Goal: Task Accomplishment & Management: Manage account settings

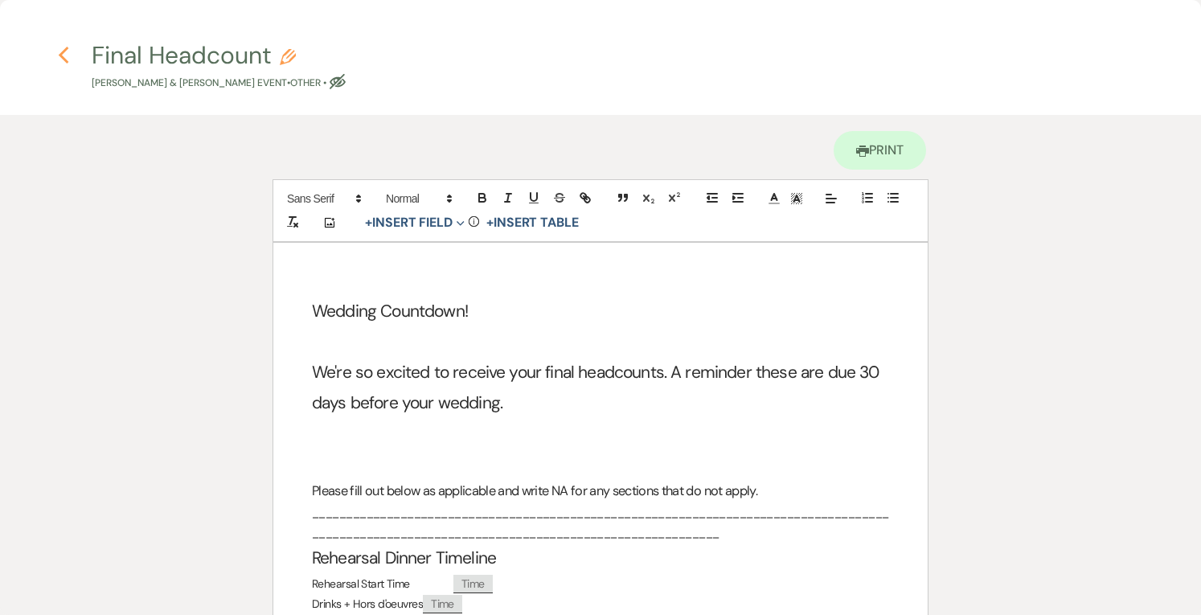
click at [58, 49] on icon "Previous" at bounding box center [64, 55] width 12 height 19
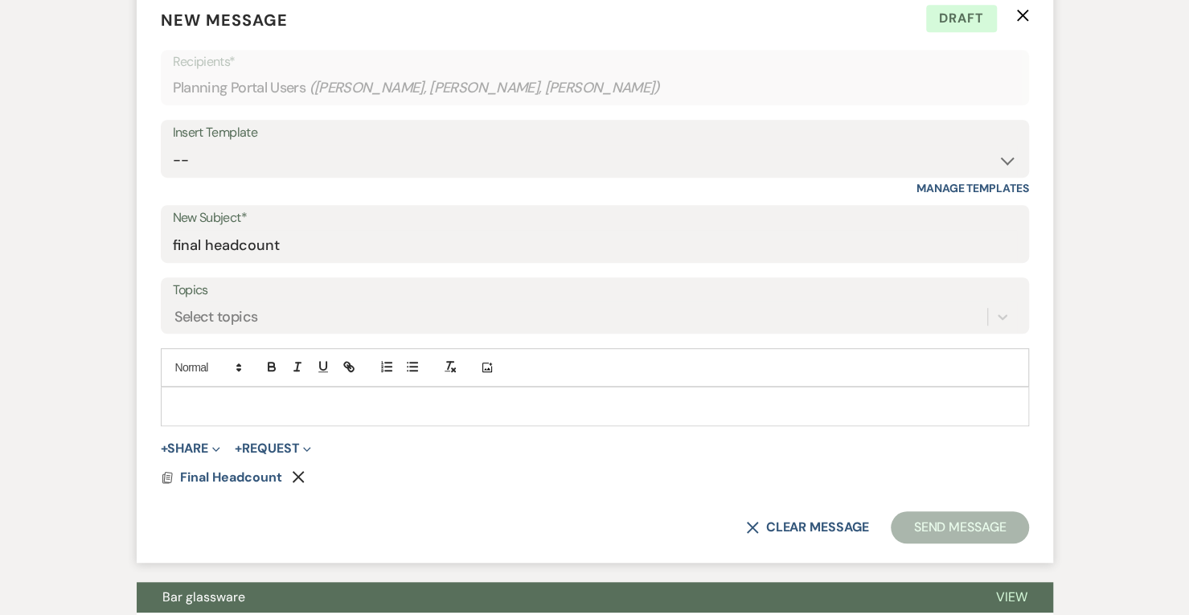
click at [300, 401] on p at bounding box center [595, 406] width 842 height 18
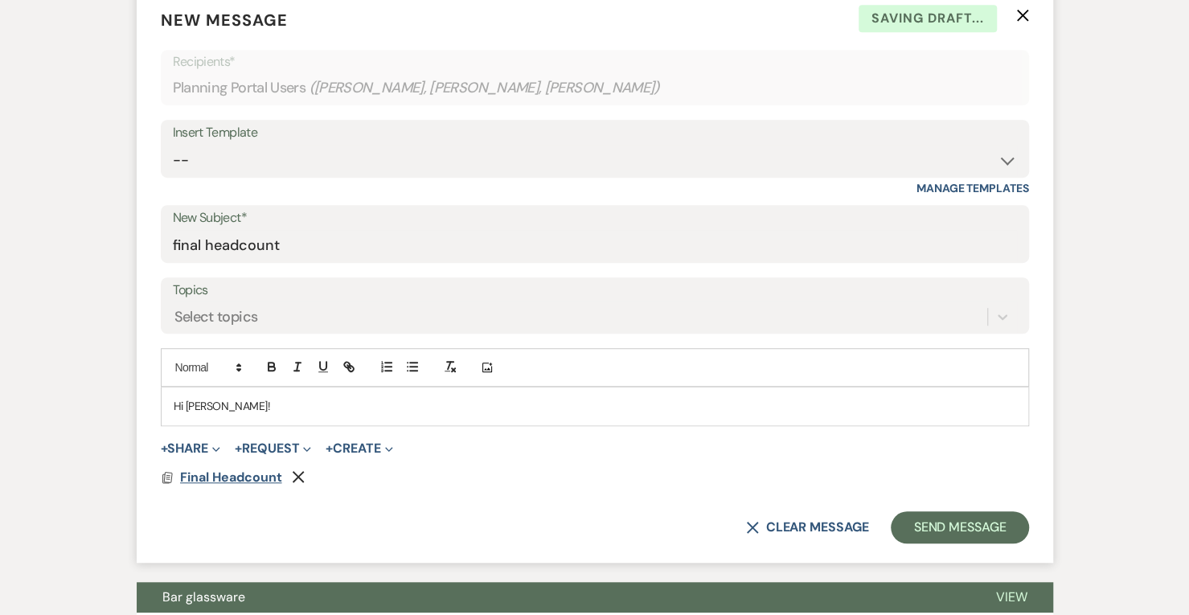
click at [230, 477] on span "Final Headcount" at bounding box center [231, 477] width 102 height 17
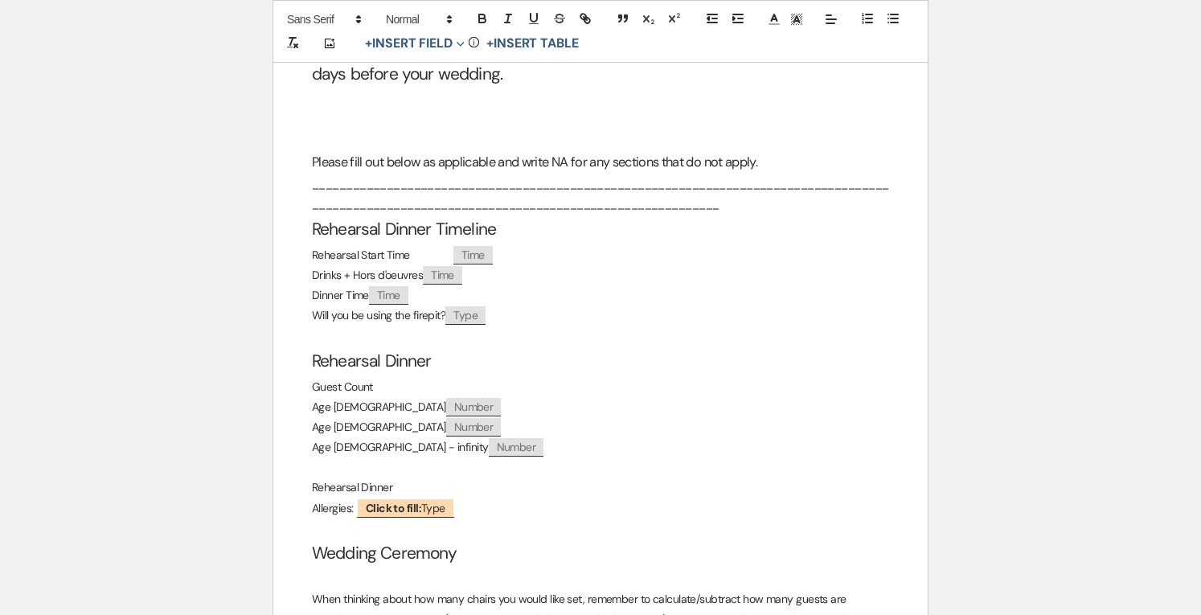
scroll to position [330, 0]
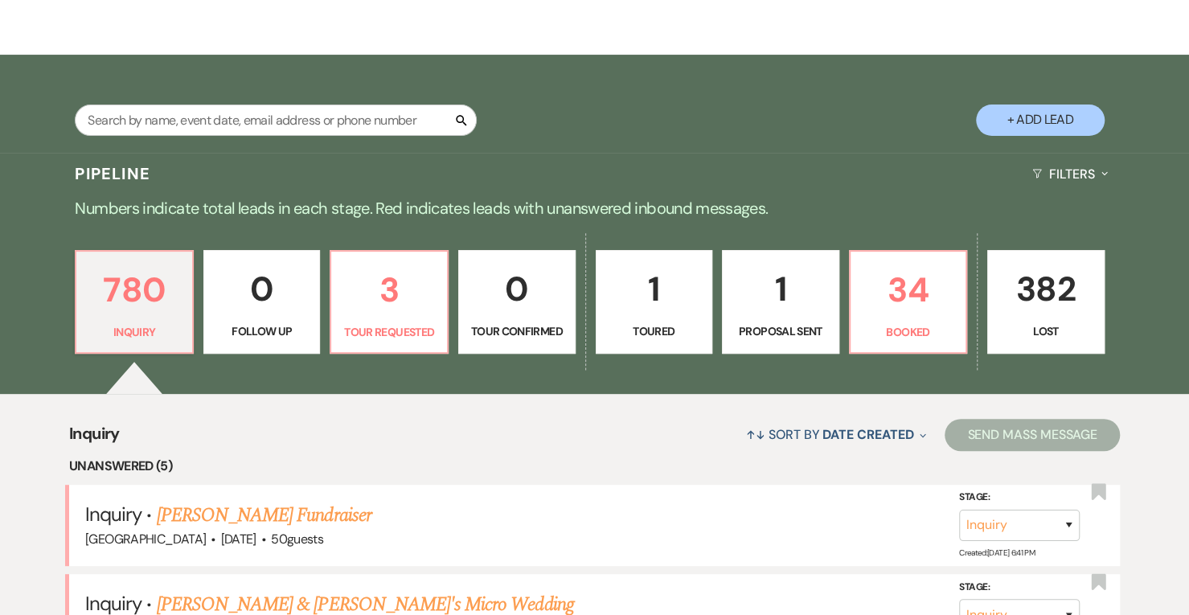
scroll to position [231, 0]
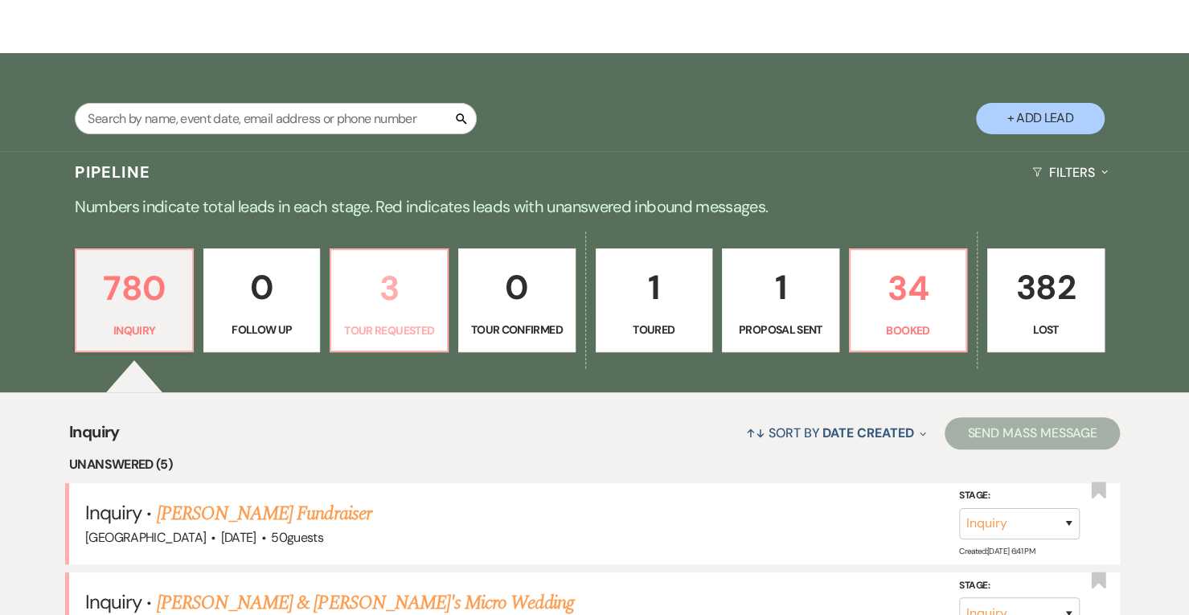
click at [370, 294] on p "3" at bounding box center [389, 288] width 96 height 54
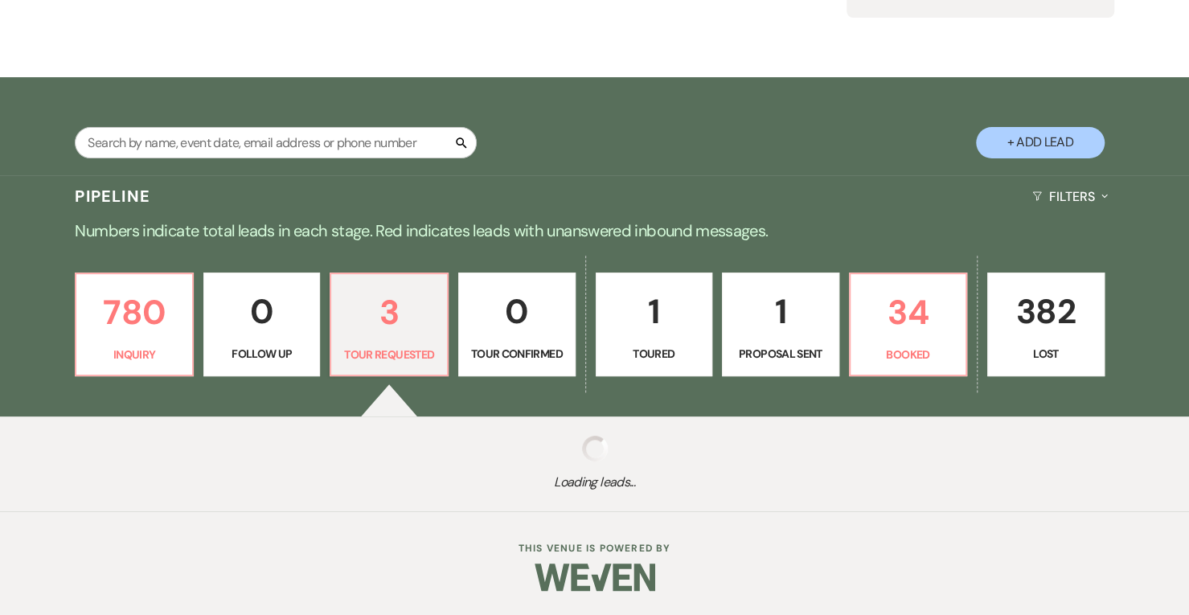
select select "2"
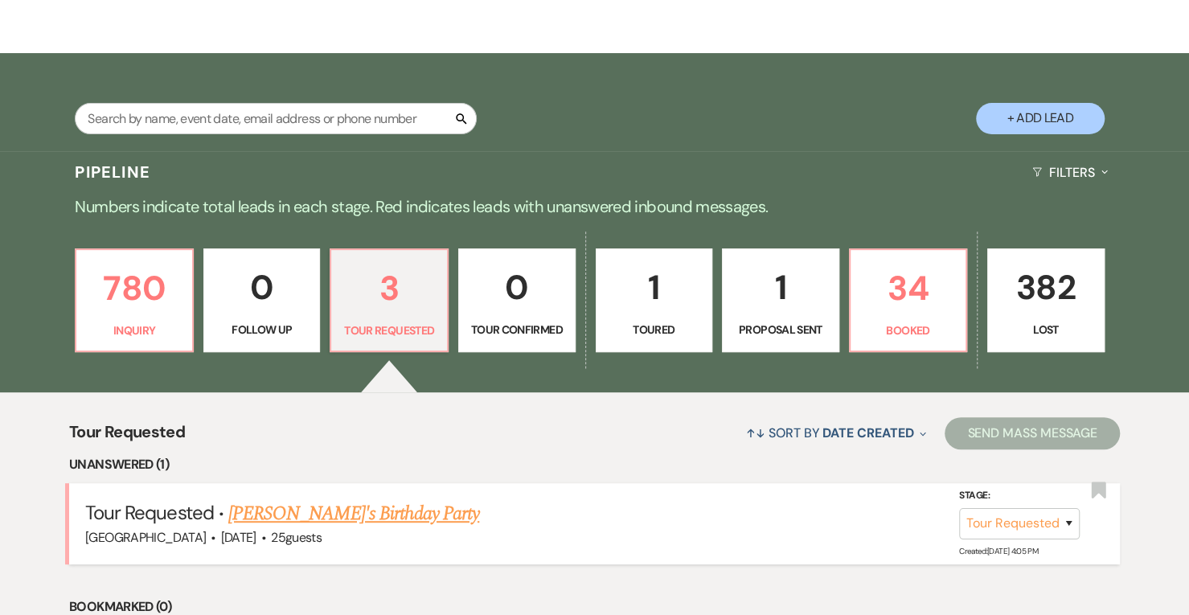
click at [292, 527] on div "[GEOGRAPHIC_DATA] · [DATE] · 25 guests" at bounding box center [594, 537] width 1018 height 21
click at [304, 522] on link "[PERSON_NAME]'s Birthday Party" at bounding box center [353, 513] width 251 height 29
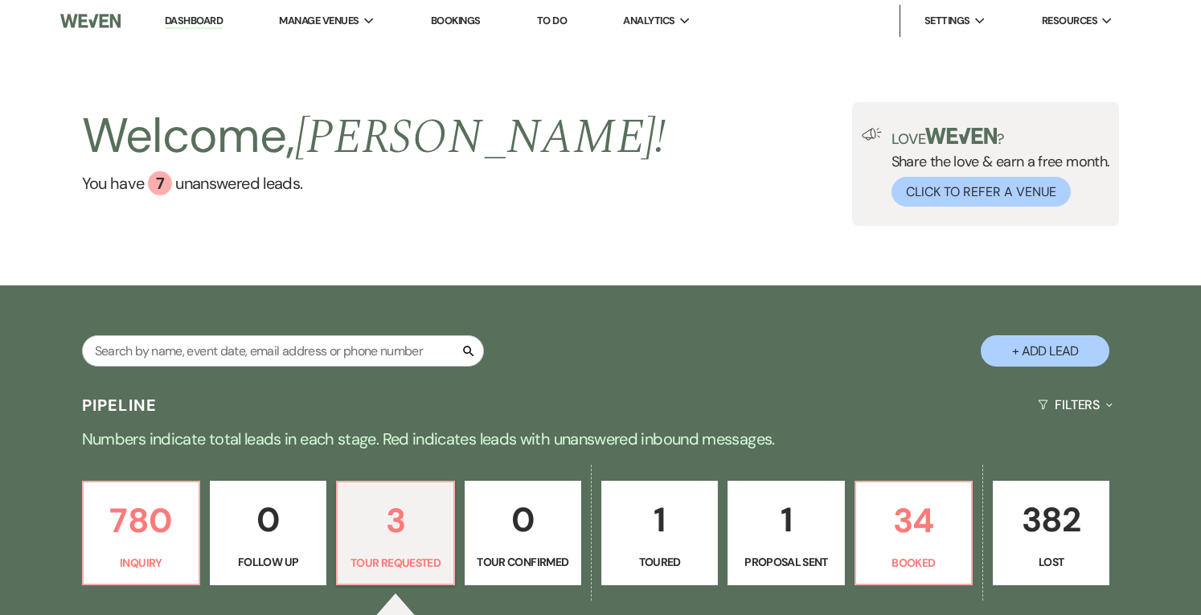
select select "2"
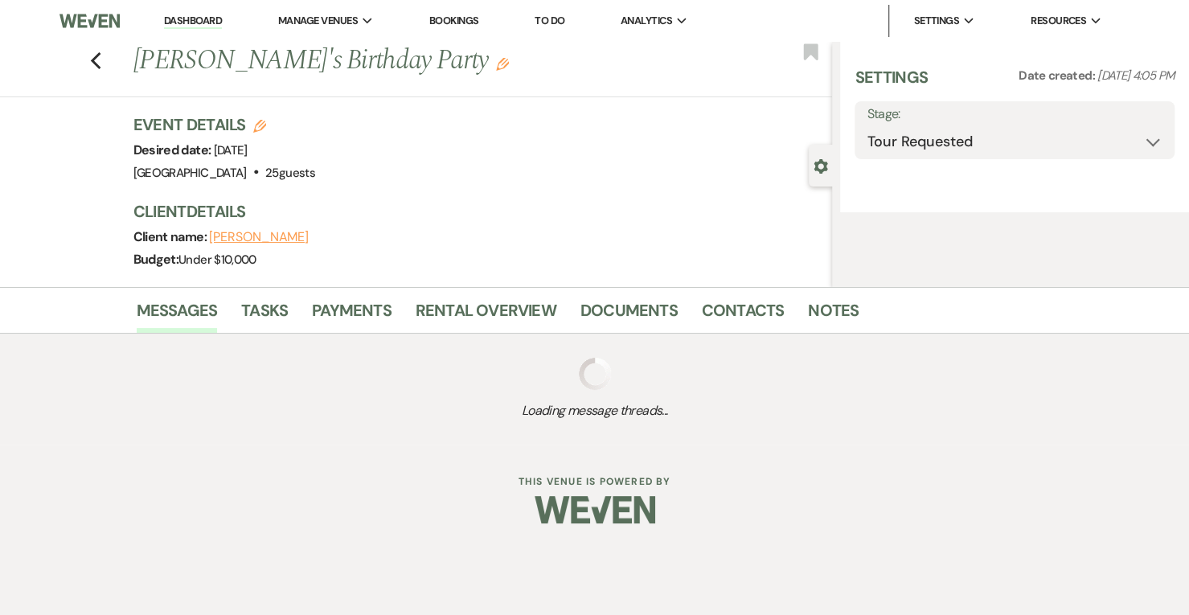
select select "5"
select select "4"
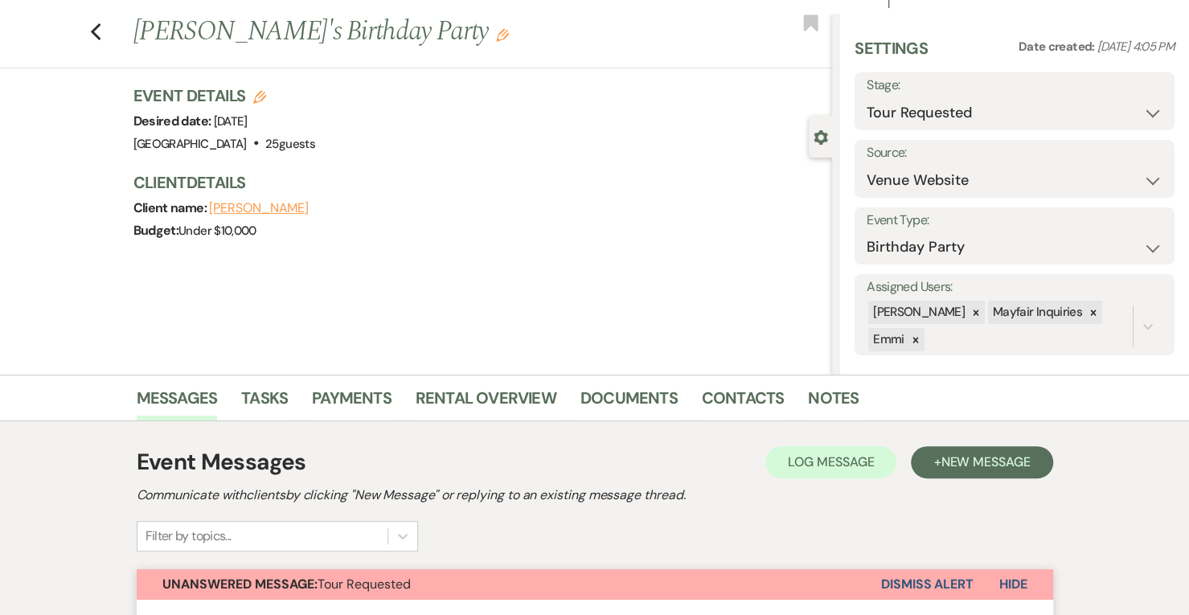
scroll to position [1, 0]
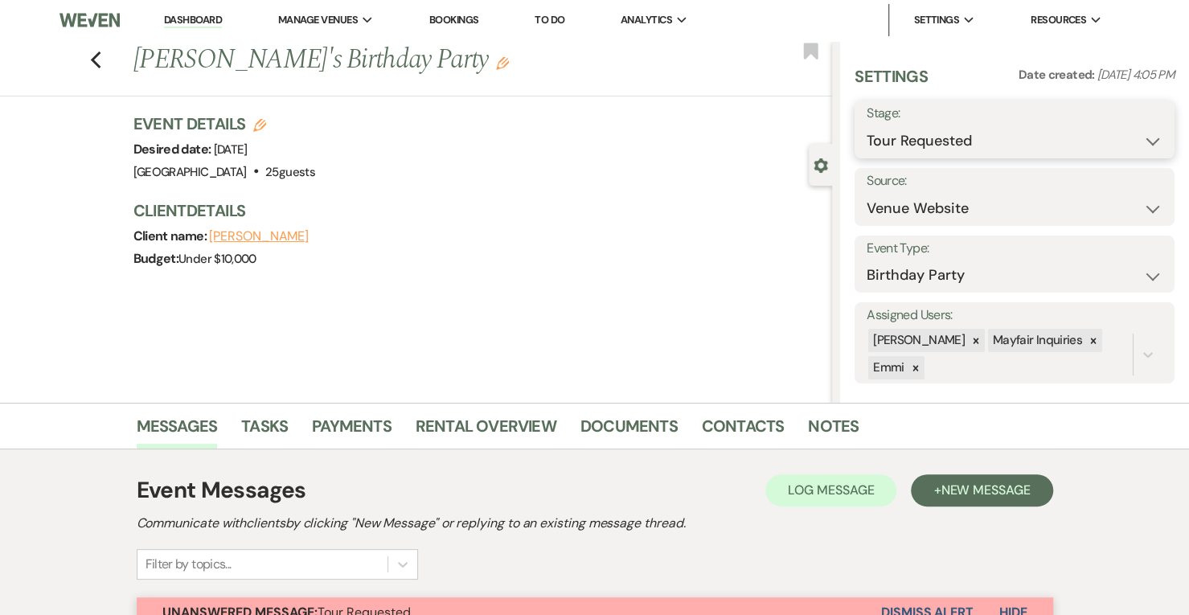
click at [1049, 125] on select "Inquiry Follow Up Tour Requested Tour Confirmed Toured Proposal Sent Booked Lost" at bounding box center [1014, 140] width 296 height 31
select select "8"
click at [866, 125] on select "Inquiry Follow Up Tour Requested Tour Confirmed Toured Proposal Sent Booked Lost" at bounding box center [1014, 140] width 296 height 31
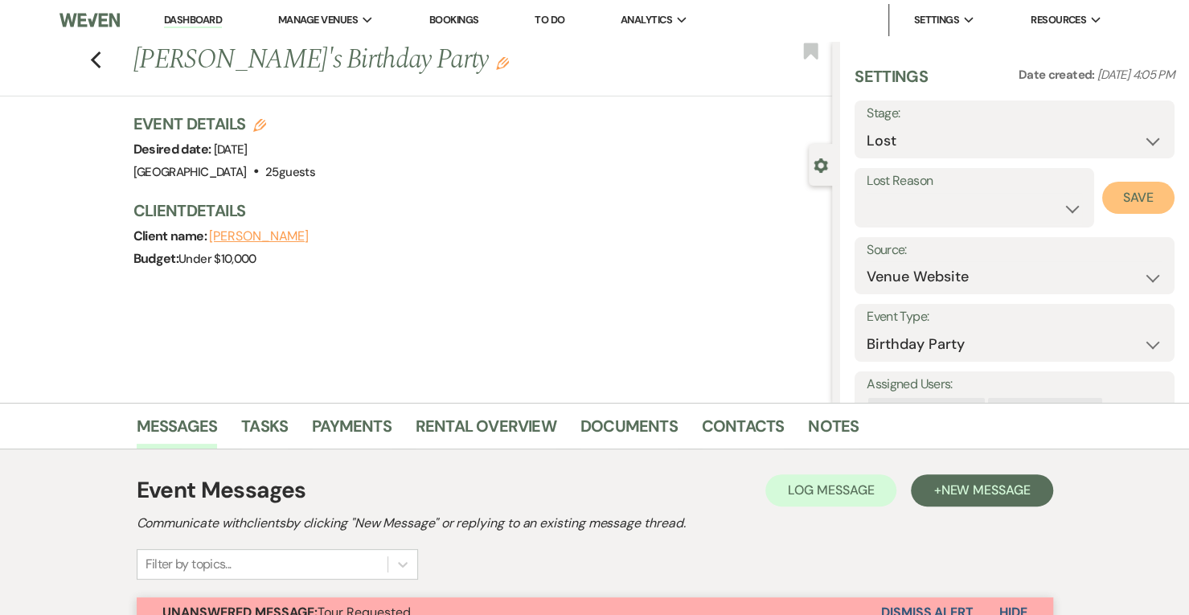
click at [1130, 199] on button "Save" at bounding box center [1138, 198] width 72 height 32
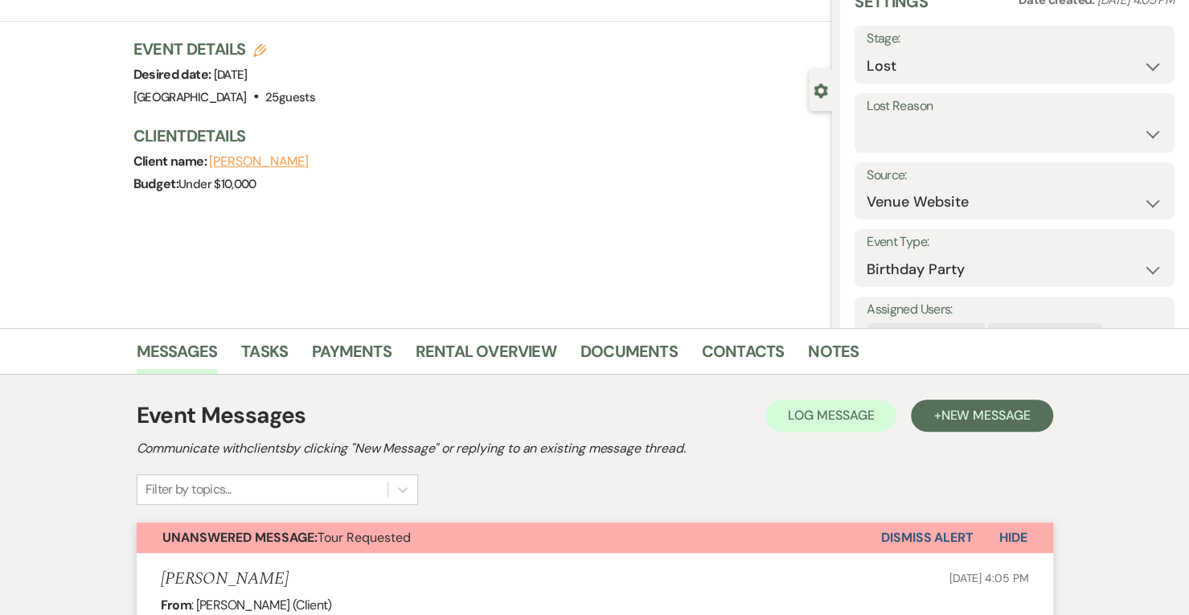
click at [946, 545] on button "Dismiss Alert" at bounding box center [927, 537] width 92 height 31
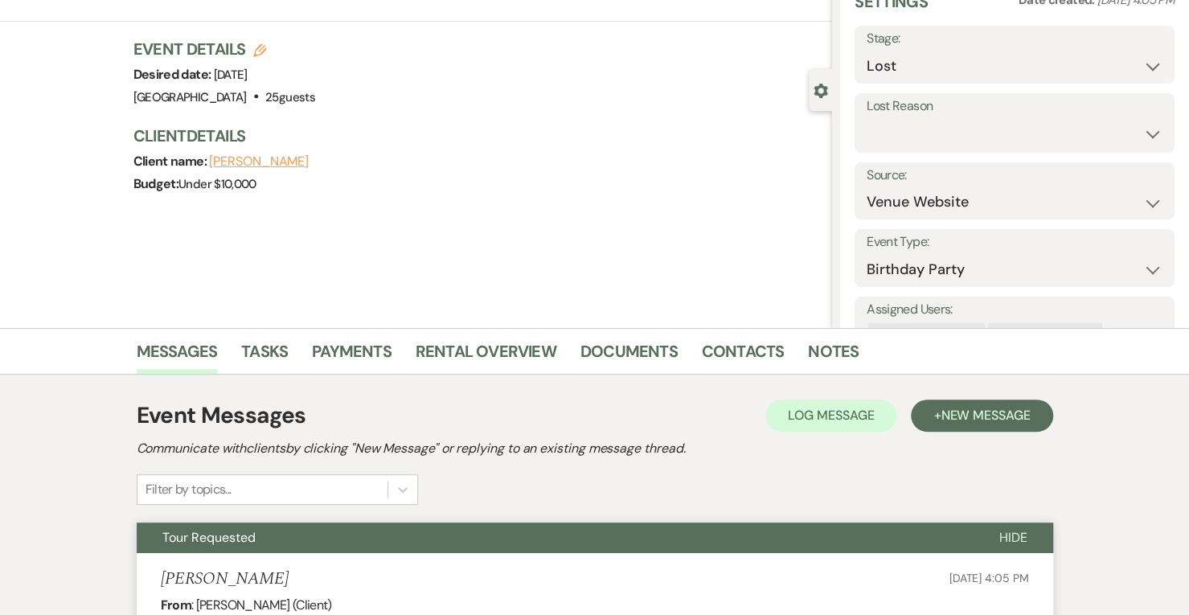
scroll to position [0, 0]
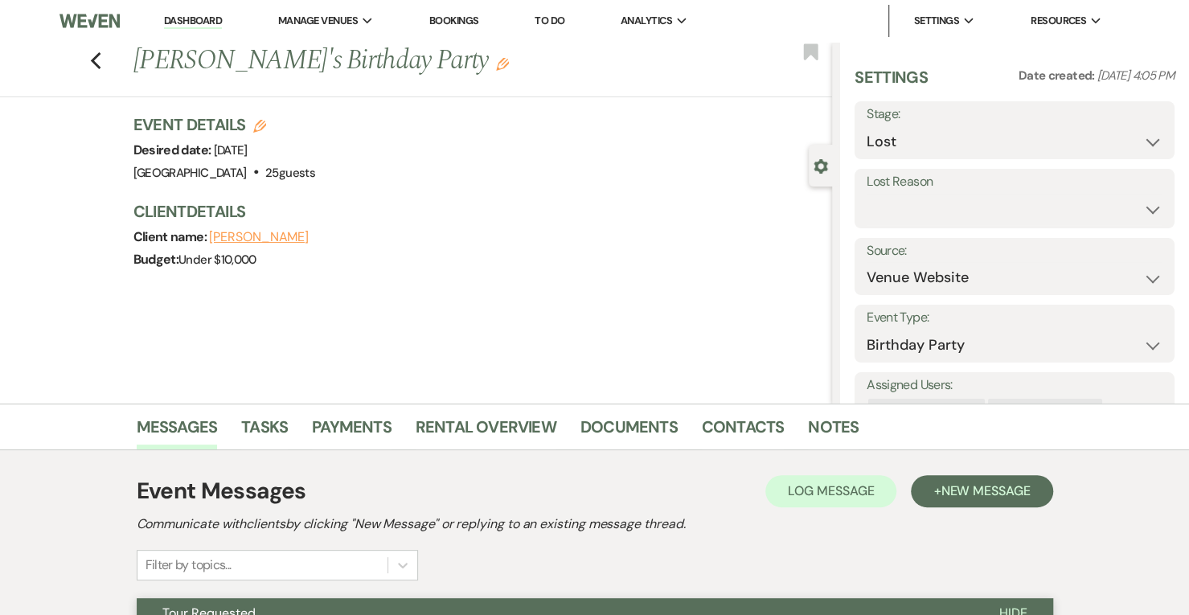
click at [199, 25] on link "Dashboard" at bounding box center [193, 21] width 58 height 15
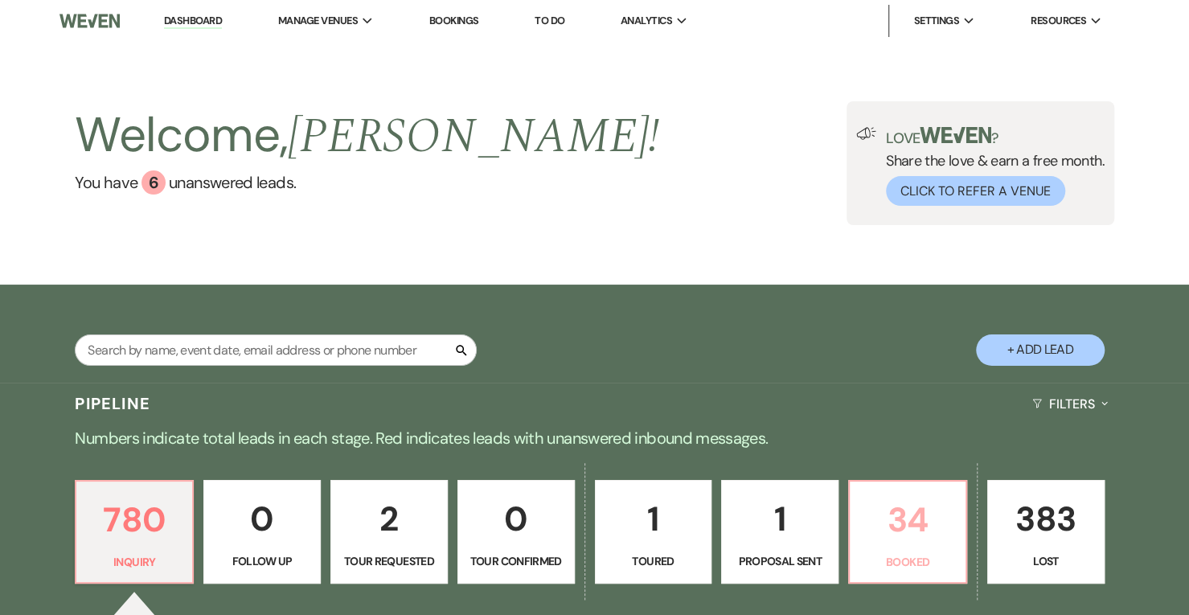
click at [950, 505] on p "34" at bounding box center [907, 520] width 96 height 54
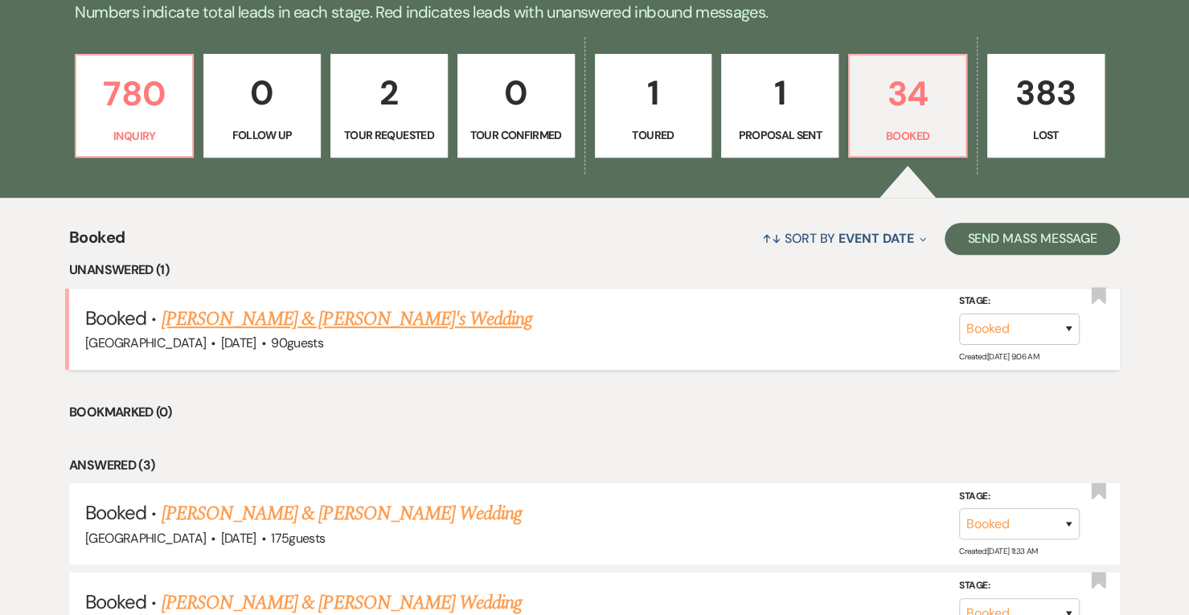
scroll to position [431, 0]
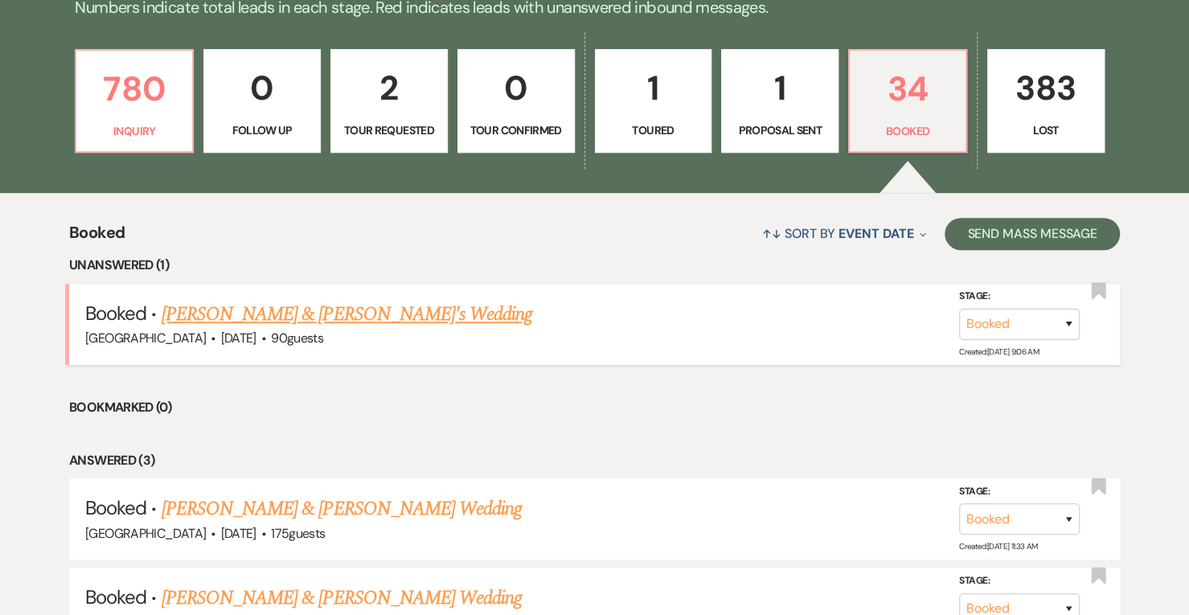
click at [346, 321] on link "[PERSON_NAME] & [PERSON_NAME]'s Wedding" at bounding box center [347, 314] width 371 height 29
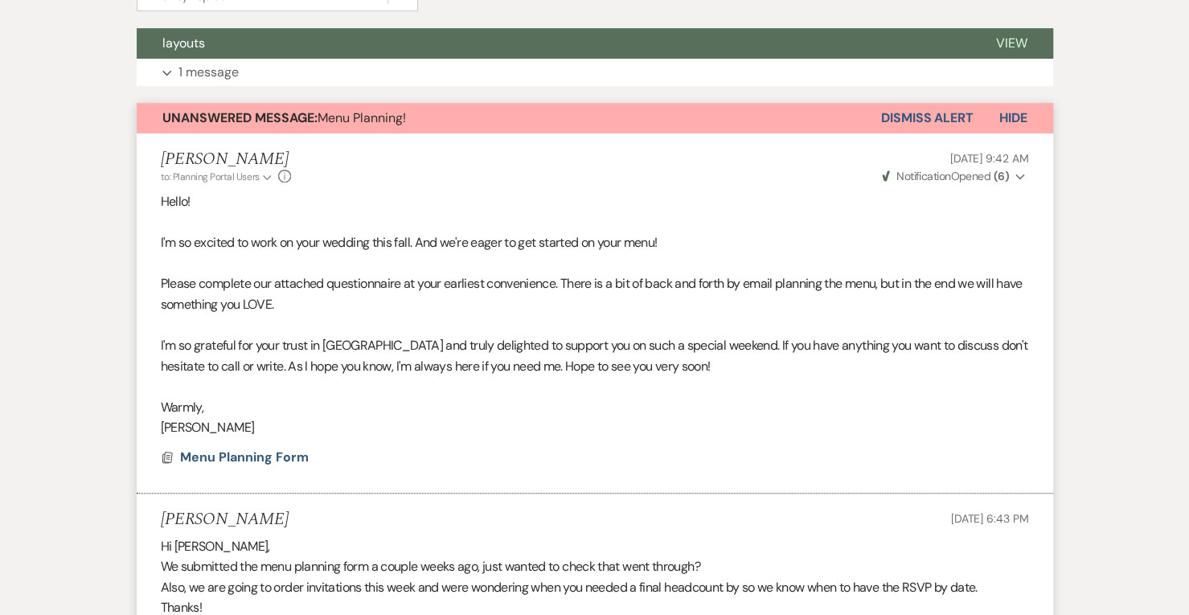
scroll to position [341, 0]
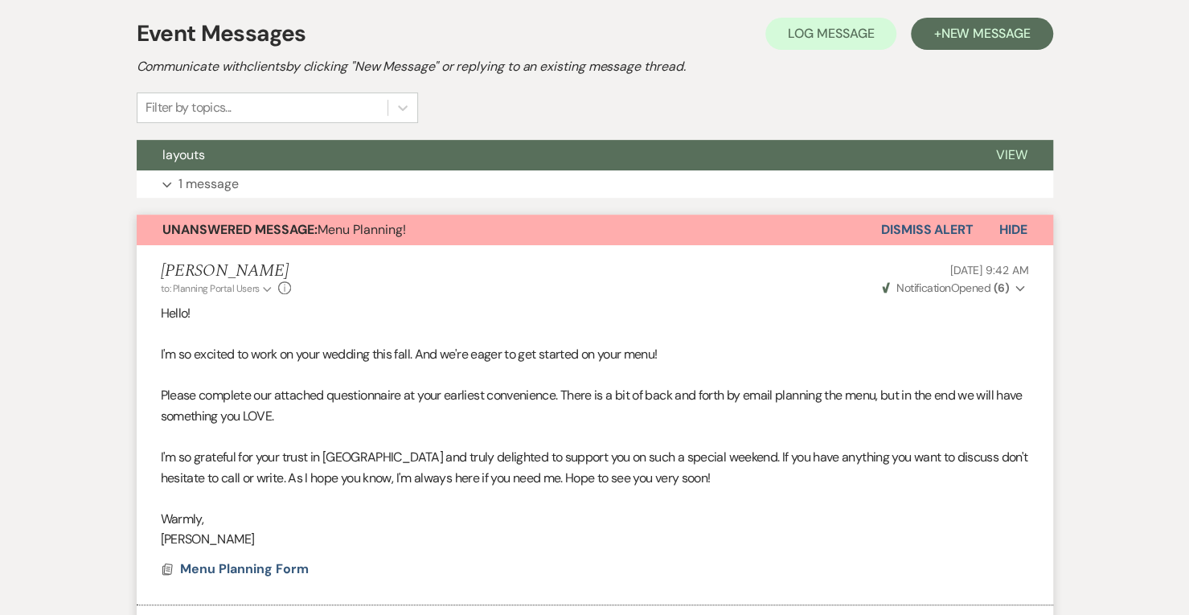
click at [944, 238] on button "Dismiss Alert" at bounding box center [927, 230] width 92 height 31
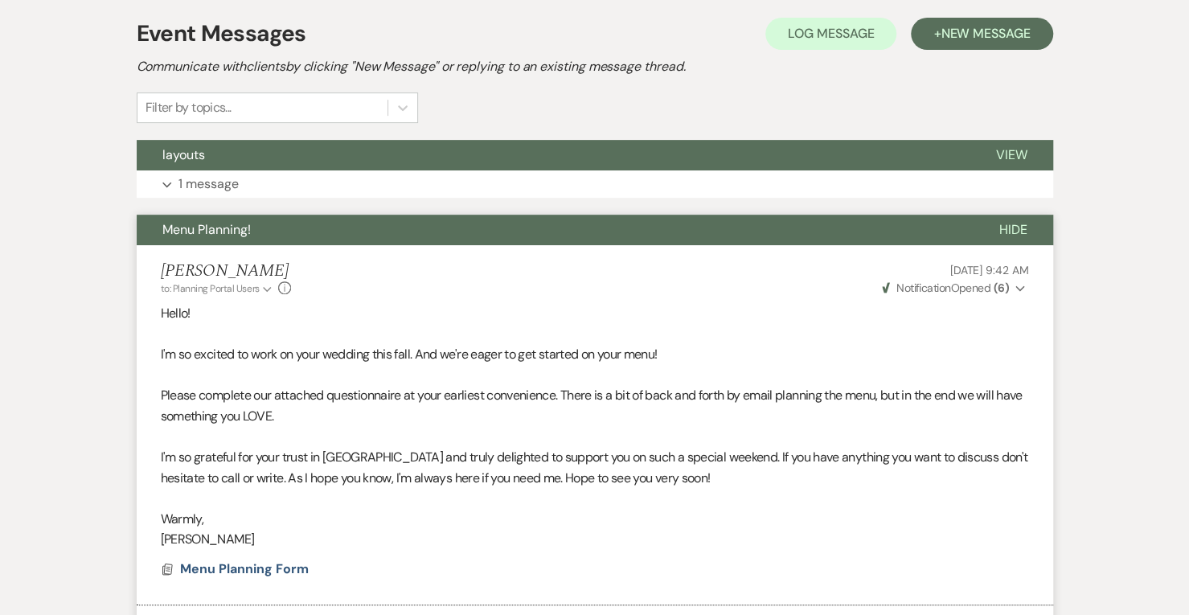
scroll to position [0, 0]
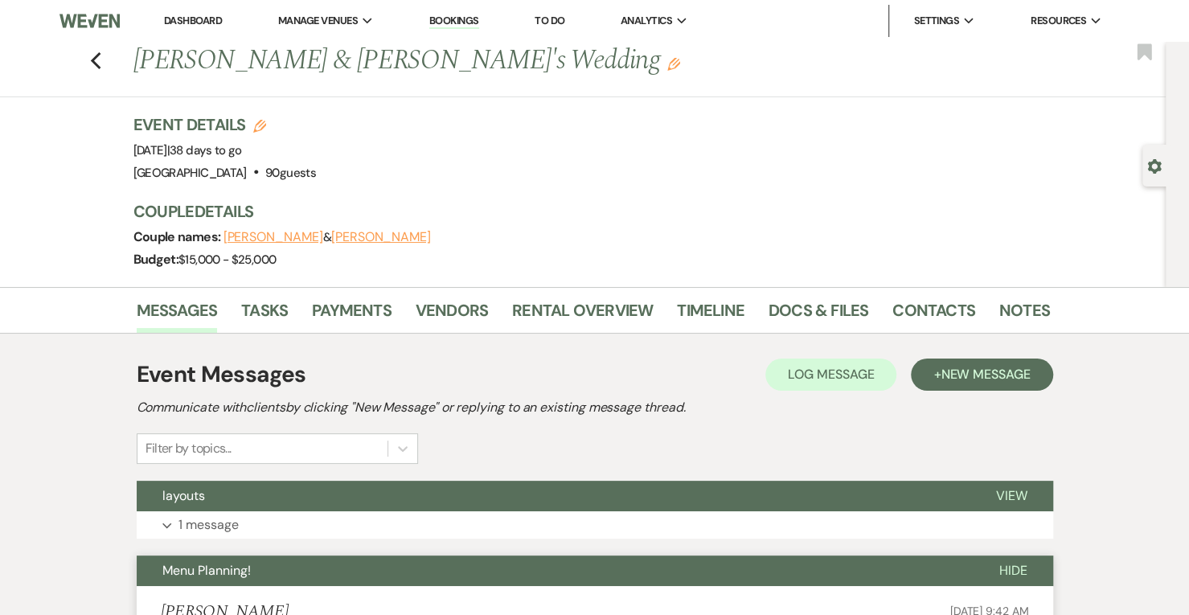
click at [162, 27] on li "Dashboard" at bounding box center [193, 21] width 74 height 32
click at [170, 23] on link "Dashboard" at bounding box center [193, 21] width 58 height 14
